Goal: Navigation & Orientation: Find specific page/section

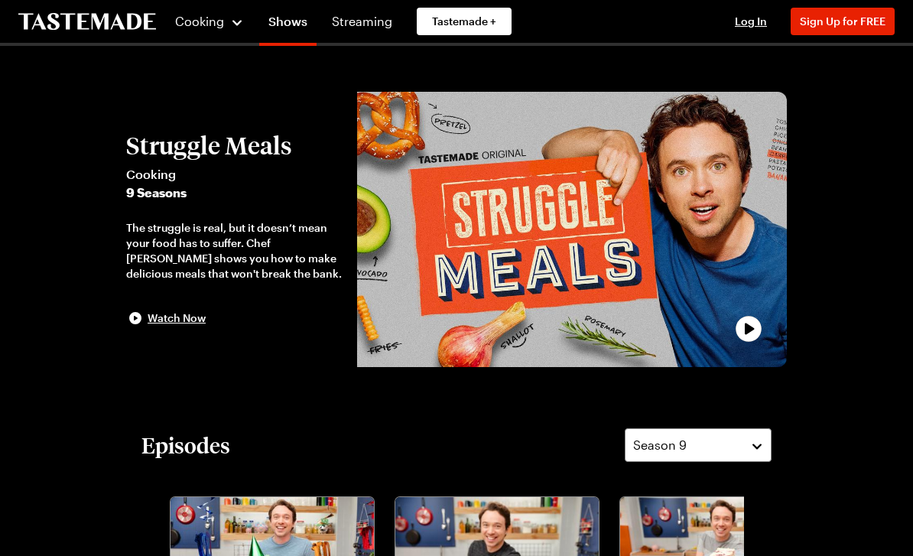
click at [290, 33] on link "Shows" at bounding box center [287, 24] width 57 height 43
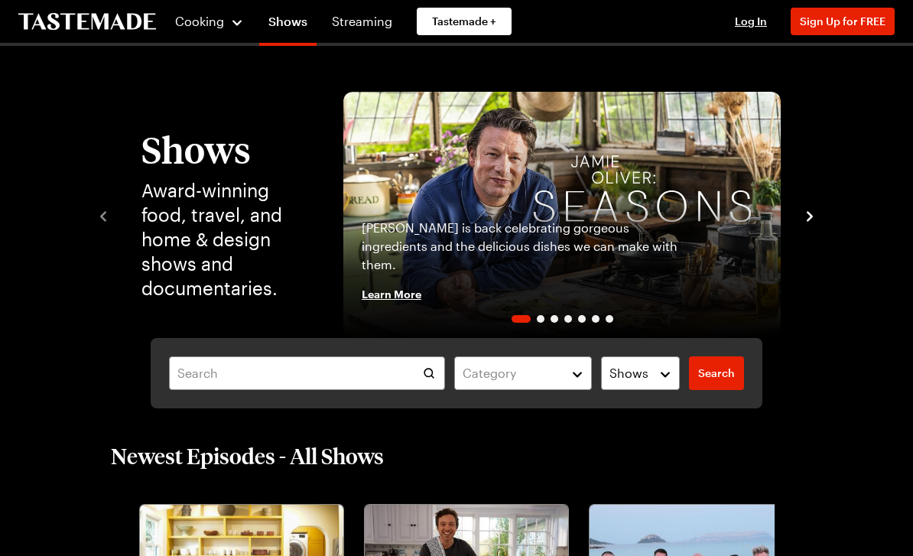
click at [814, 210] on icon "navigate to next item" at bounding box center [809, 216] width 15 height 15
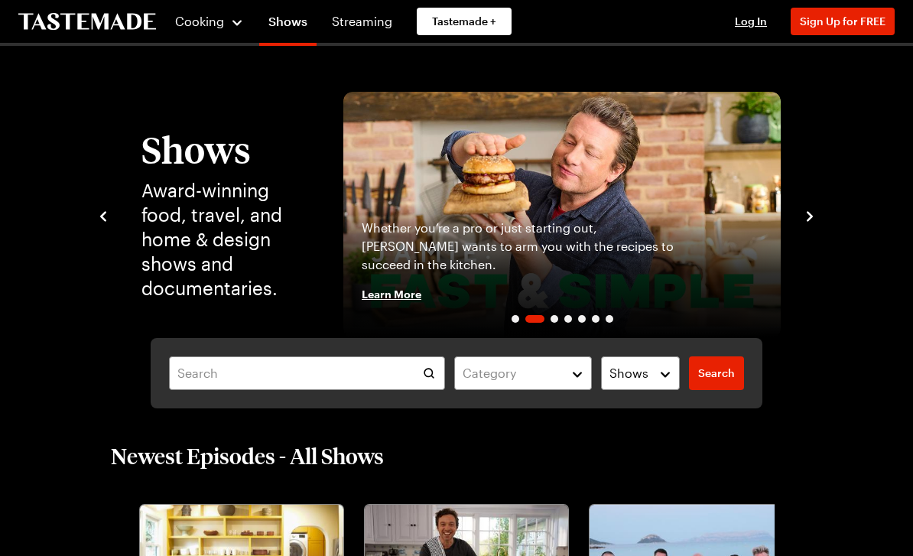
click at [805, 211] on icon "navigate to next item" at bounding box center [809, 216] width 15 height 15
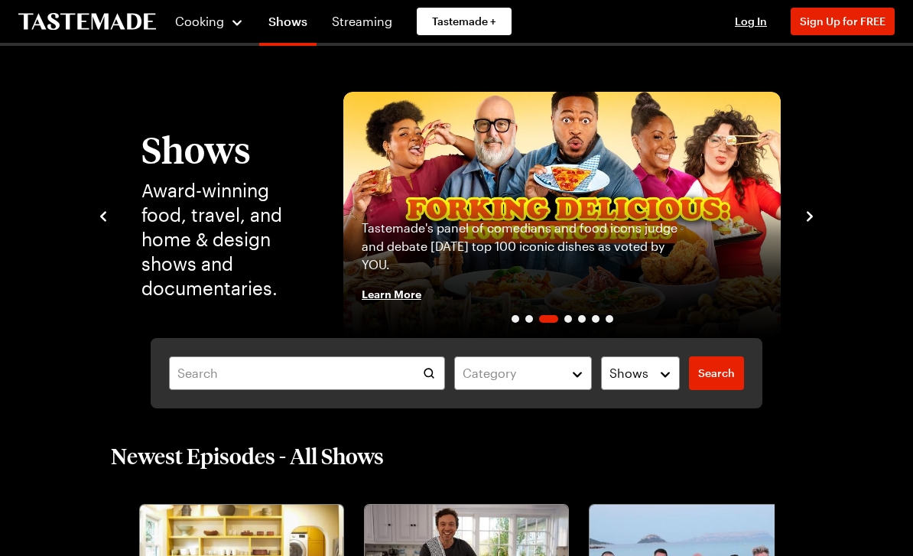
click at [802, 214] on icon "navigate to next item" at bounding box center [809, 216] width 15 height 15
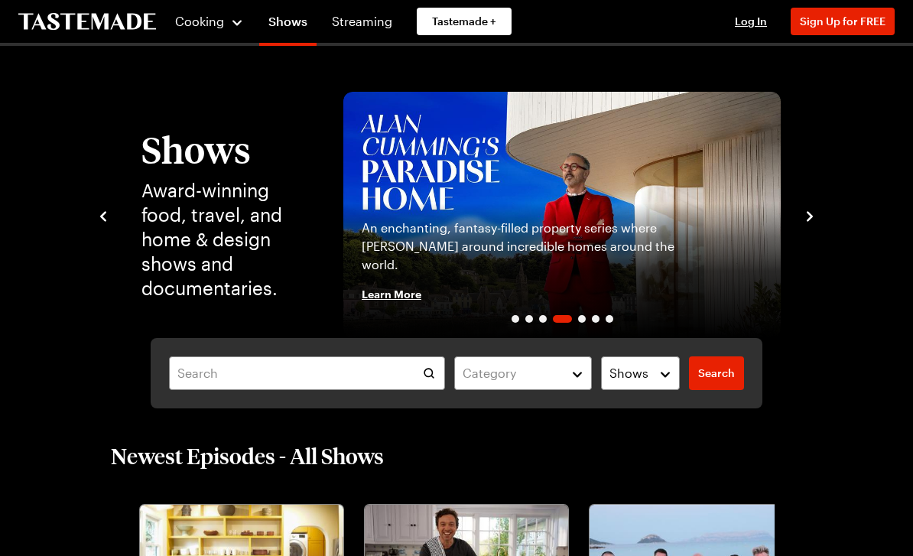
click at [803, 214] on icon "navigate to next item" at bounding box center [809, 216] width 15 height 15
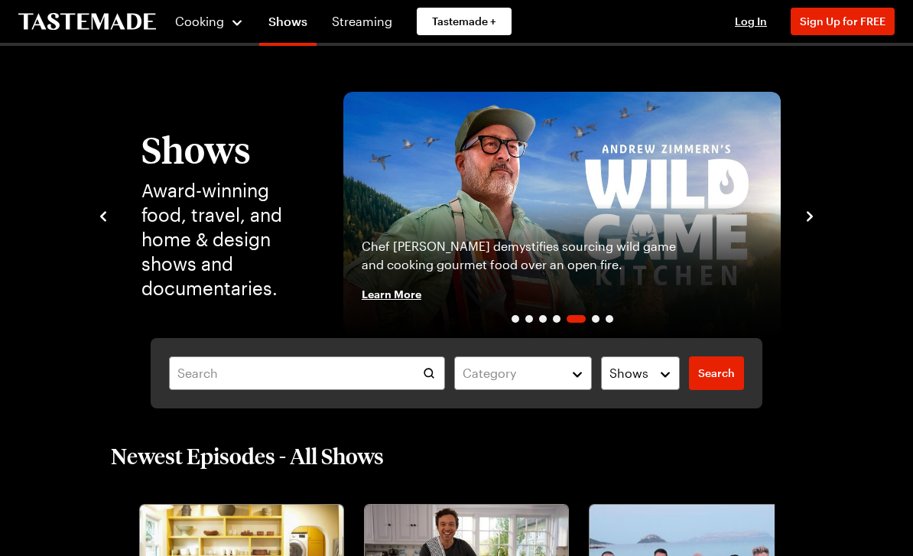
click at [807, 214] on icon "navigate to next item" at bounding box center [809, 216] width 15 height 15
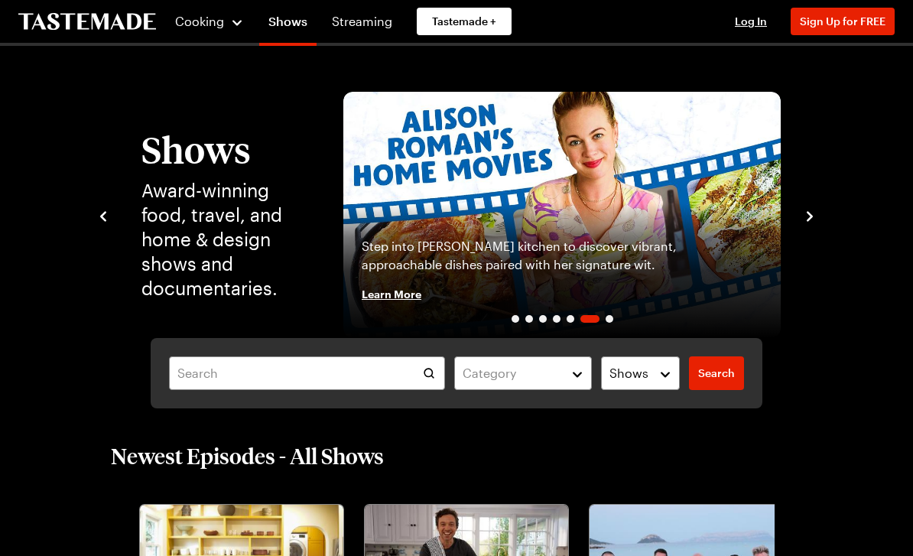
click at [799, 215] on div "Shows Award-winning food, travel, and home & design shows and documentaries. [P…" at bounding box center [457, 215] width 722 height 246
click at [812, 207] on button "navigate to next item" at bounding box center [809, 215] width 15 height 18
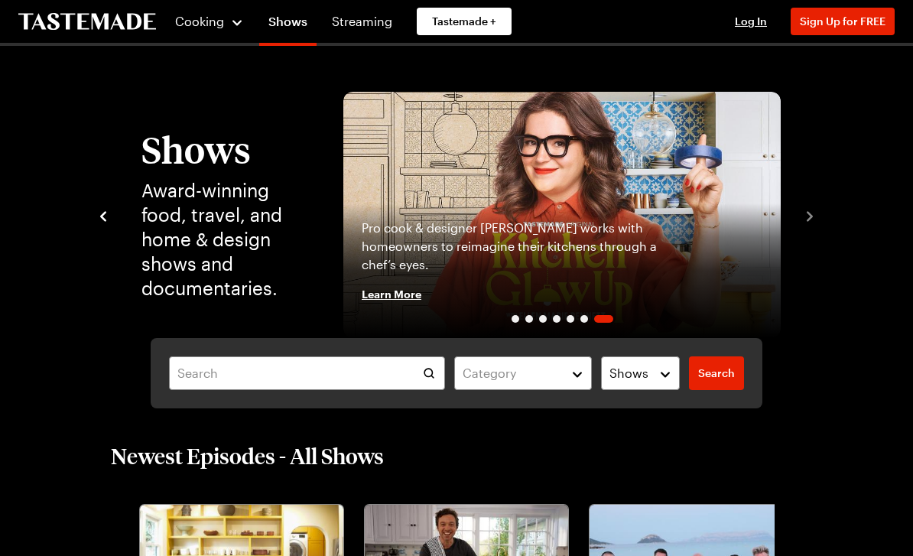
click at [213, 22] on span "Cooking" at bounding box center [199, 21] width 49 height 15
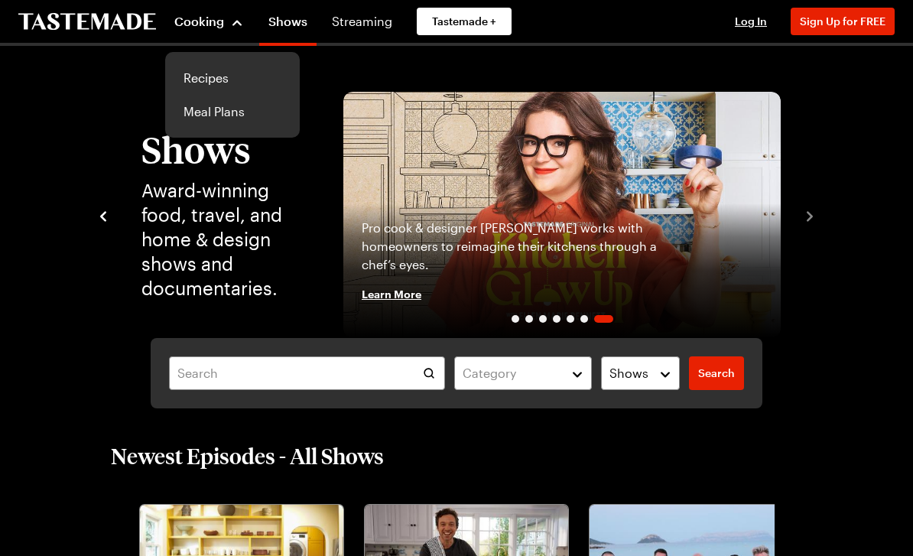
click at [226, 76] on link "Recipes" at bounding box center [232, 78] width 116 height 34
